Goal: Go to known website: Go to known website

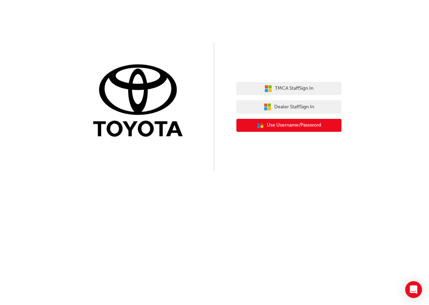
click at [295, 123] on span "Use Username/Password" at bounding box center [294, 125] width 54 height 8
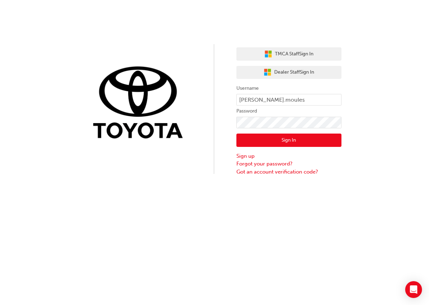
click at [274, 107] on label "Password" at bounding box center [289, 111] width 105 height 8
click at [270, 100] on input "christopher.moules" at bounding box center [289, 100] width 105 height 12
type input "isabelle.kranhold1"
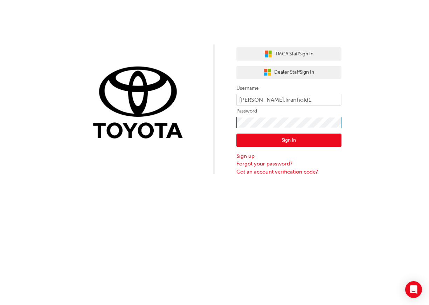
click button "Sign In" at bounding box center [289, 140] width 105 height 13
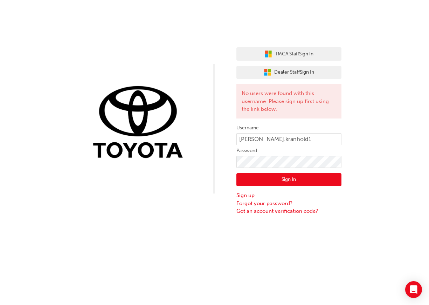
click at [180, 80] on div "TMCA Staff Sign In Dealer Staff Sign In No users were found with this username.…" at bounding box center [214, 107] width 429 height 215
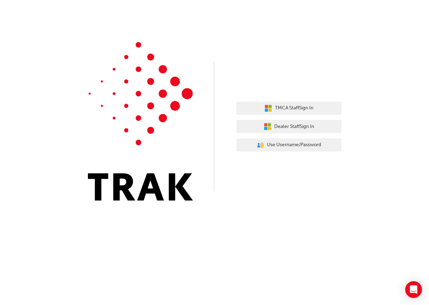
drag, startPoint x: 395, startPoint y: 0, endPoint x: 242, endPoint y: 99, distance: 181.5
click at [242, 99] on div "TMCA Staff Sign In Dealer Staff Sign In User Authentication Icon - Blue Person,…" at bounding box center [289, 126] width 105 height 61
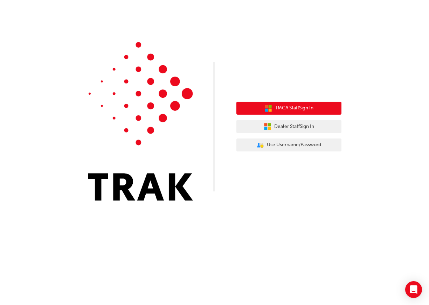
click at [312, 109] on span "TMCA Staff Sign In" at bounding box center [294, 108] width 39 height 8
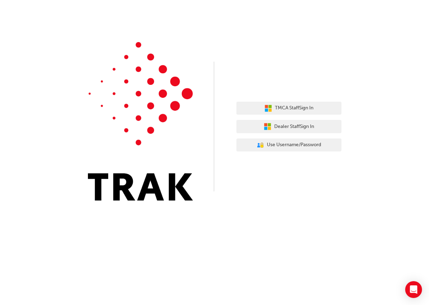
click at [327, 157] on div "TMCA Staff Sign In Dealer Staff Sign In User Authentication Icon - Blue Person,…" at bounding box center [214, 105] width 429 height 211
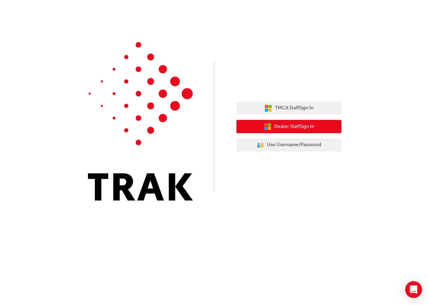
click at [323, 127] on button "Dealer Staff Sign In" at bounding box center [289, 126] width 105 height 13
